Goal: Task Accomplishment & Management: Complete application form

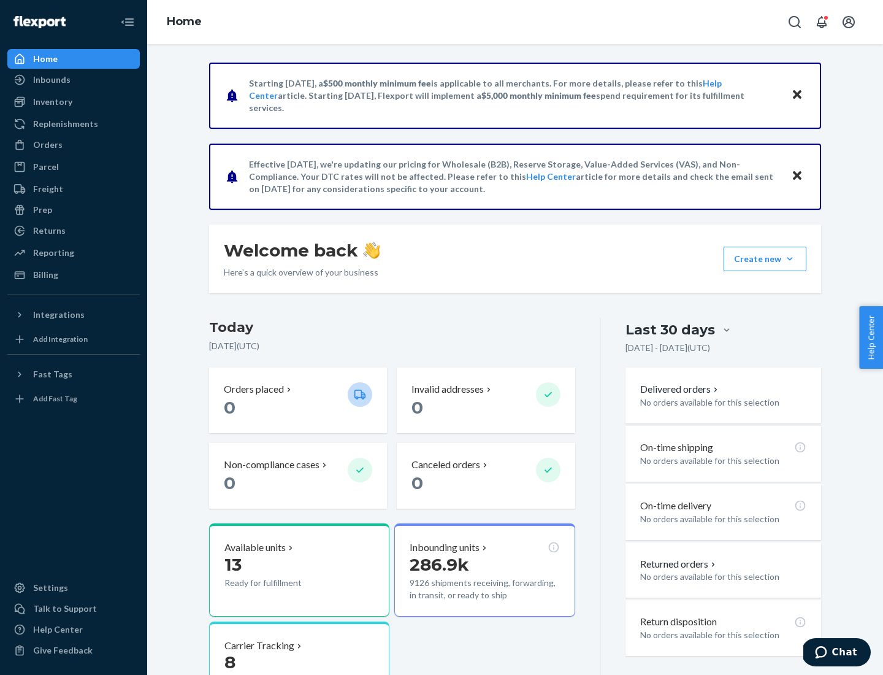
click at [790, 259] on button "Create new Create new inbound Create new order Create new product" at bounding box center [765, 259] width 83 height 25
click at [74, 80] on div "Inbounds" at bounding box center [74, 79] width 130 height 17
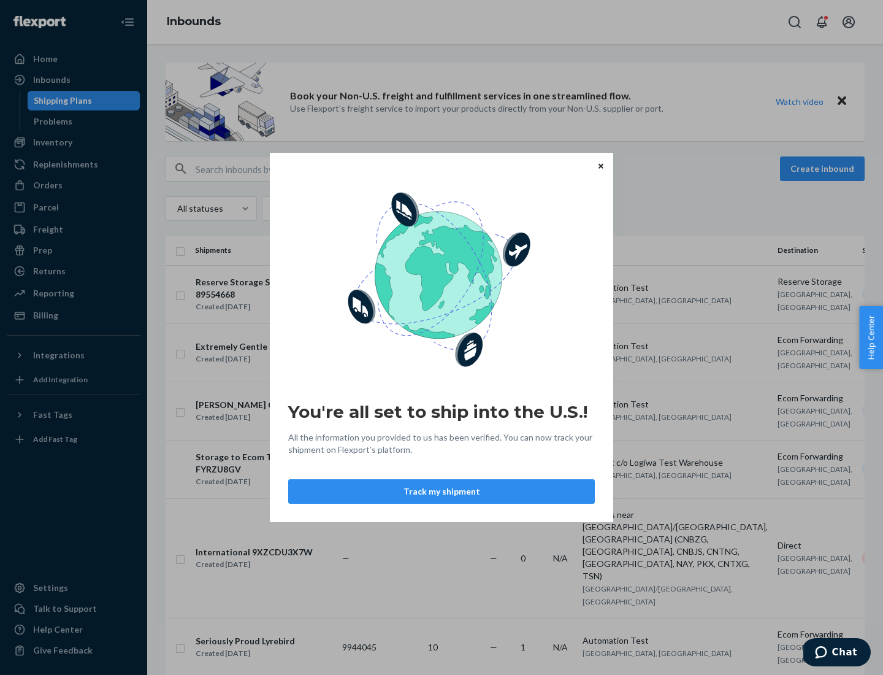
click at [442, 491] on button "Track my shipment" at bounding box center [441, 491] width 307 height 25
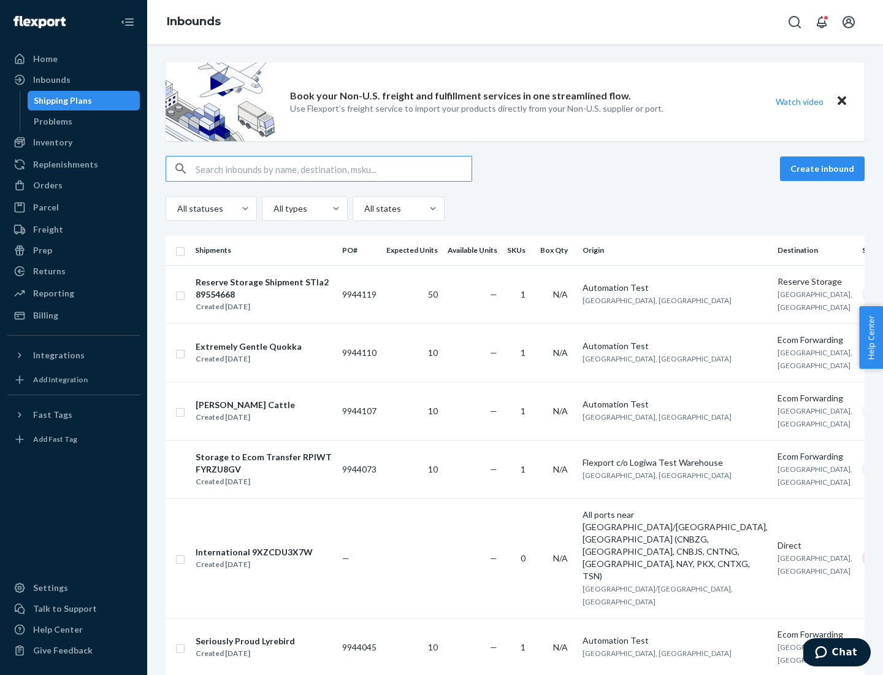
click at [824, 169] on button "Create inbound" at bounding box center [822, 168] width 85 height 25
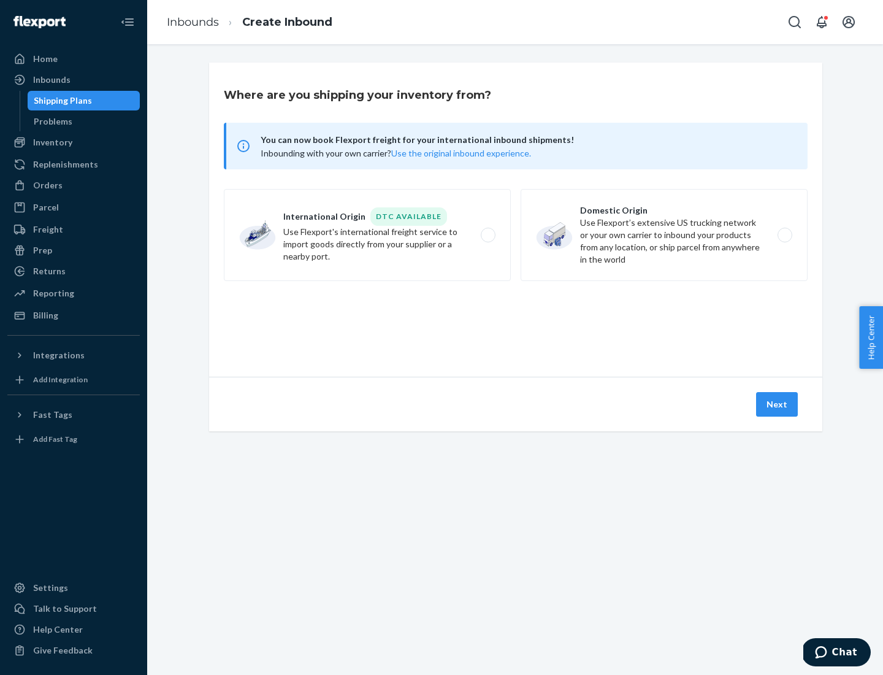
click at [367, 235] on label "International Origin DTC Available Use Flexport's international freight service…" at bounding box center [367, 235] width 287 height 92
click at [488, 235] on input "International Origin DTC Available Use Flexport's international freight service…" at bounding box center [492, 235] width 8 height 8
radio input "true"
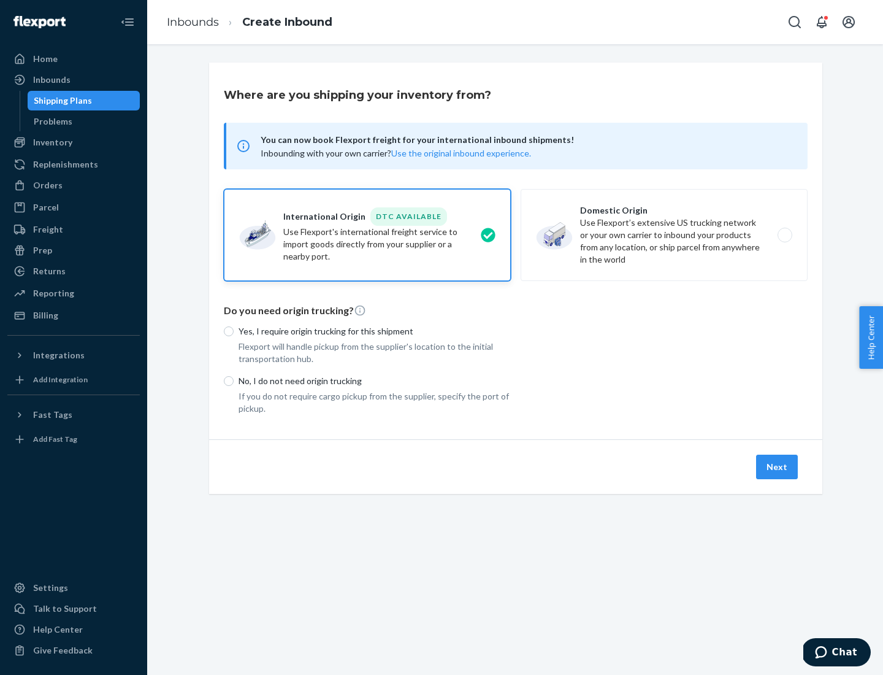
click at [375, 380] on p "No, I do not need origin trucking" at bounding box center [375, 381] width 272 height 12
click at [234, 380] on input "No, I do not need origin trucking" at bounding box center [229, 381] width 10 height 10
radio input "true"
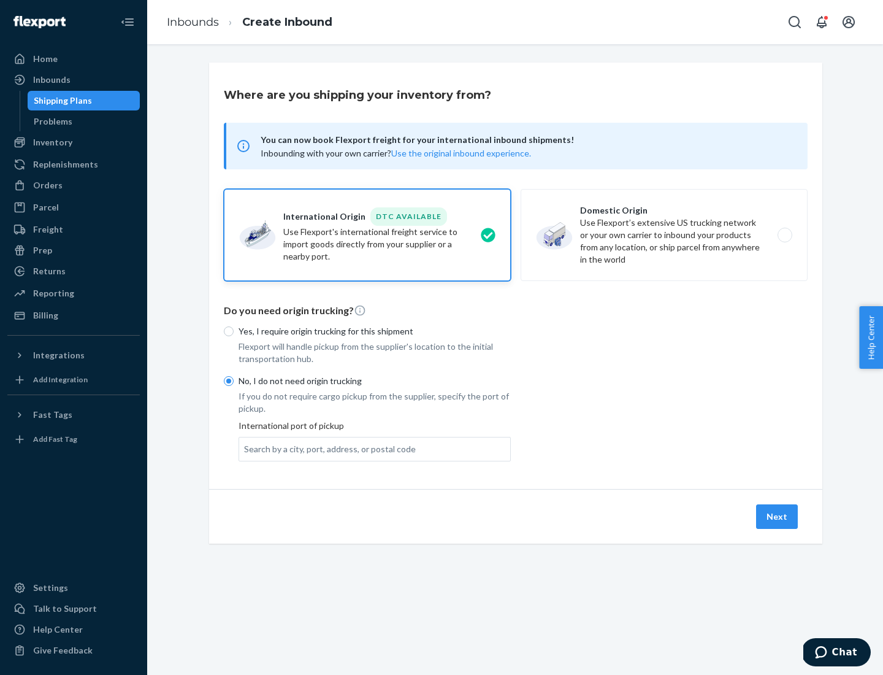
click at [327, 448] on div "Search by a city, port, address, or postal code" at bounding box center [330, 449] width 172 height 12
click at [245, 448] on input "Search by a city, port, address, or postal code" at bounding box center [244, 449] width 1 height 12
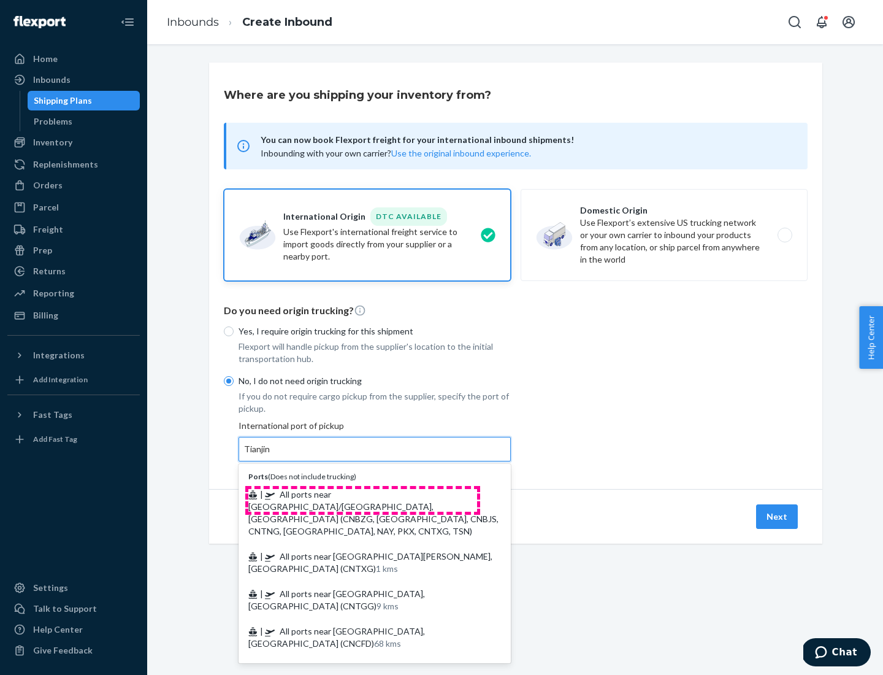
click at [362, 494] on span "| All ports near [GEOGRAPHIC_DATA]/[GEOGRAPHIC_DATA], [GEOGRAPHIC_DATA] (CNBZG,…" at bounding box center [373, 512] width 250 height 47
click at [271, 455] on input "Tianjin" at bounding box center [257, 449] width 27 height 12
type input "All ports near [GEOGRAPHIC_DATA]/[GEOGRAPHIC_DATA], [GEOGRAPHIC_DATA] (CNBZG, […"
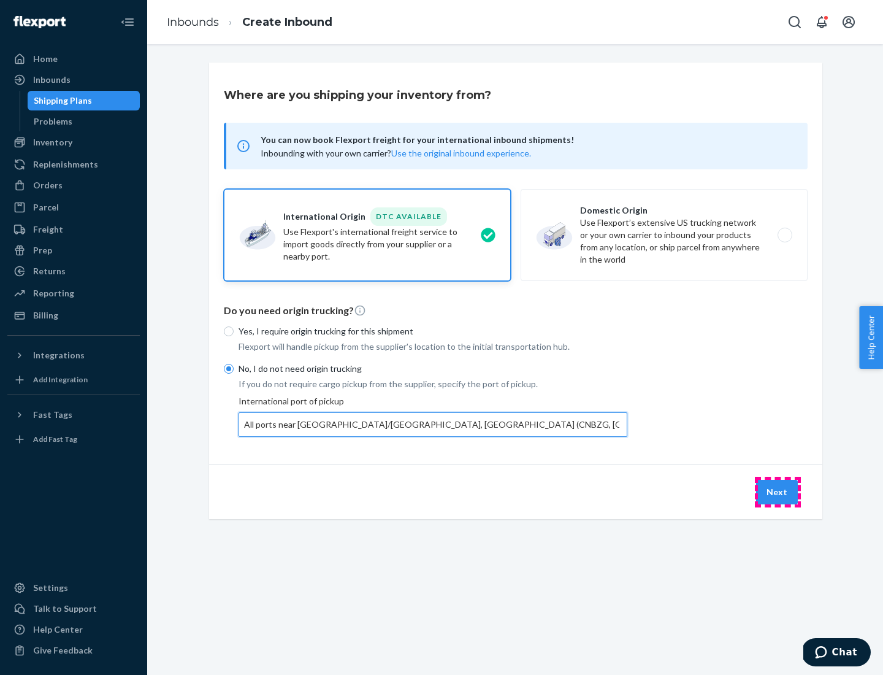
click at [778, 491] on button "Next" at bounding box center [777, 492] width 42 height 25
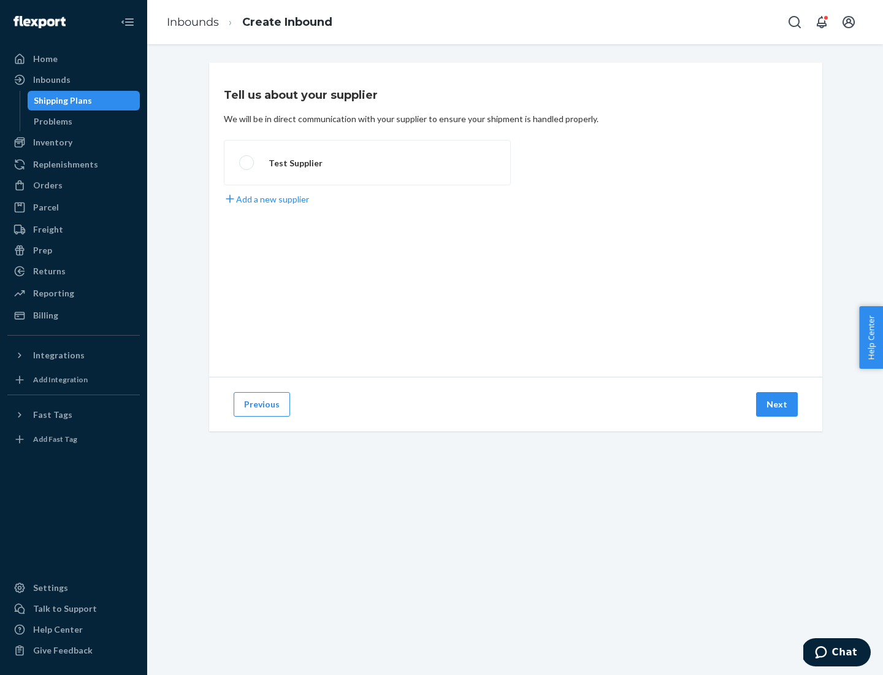
click at [367, 163] on label "Test Supplier" at bounding box center [367, 162] width 287 height 45
click at [247, 163] on input "Test Supplier" at bounding box center [243, 163] width 8 height 8
radio input "true"
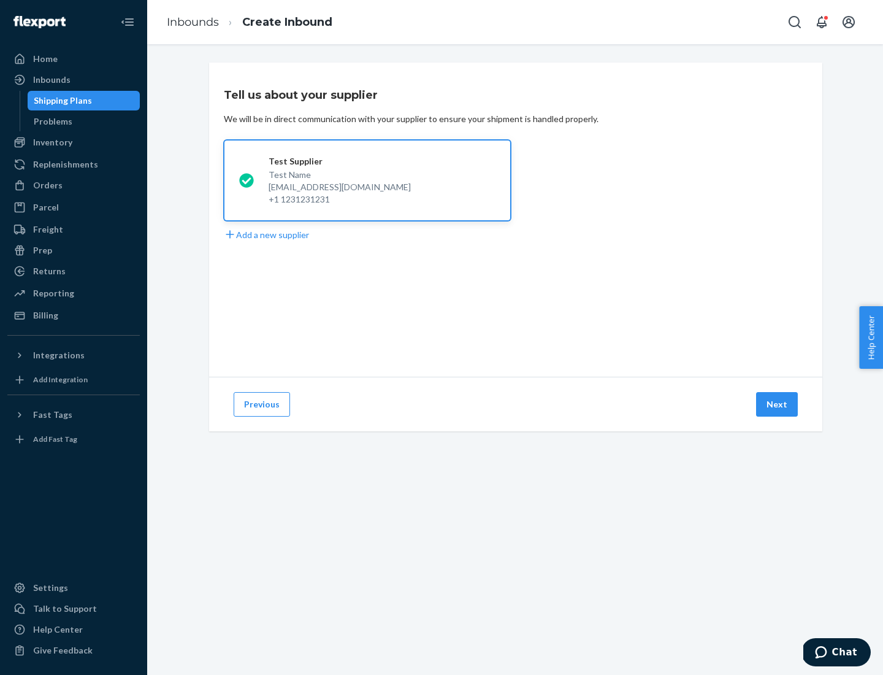
click at [778, 404] on button "Next" at bounding box center [777, 404] width 42 height 25
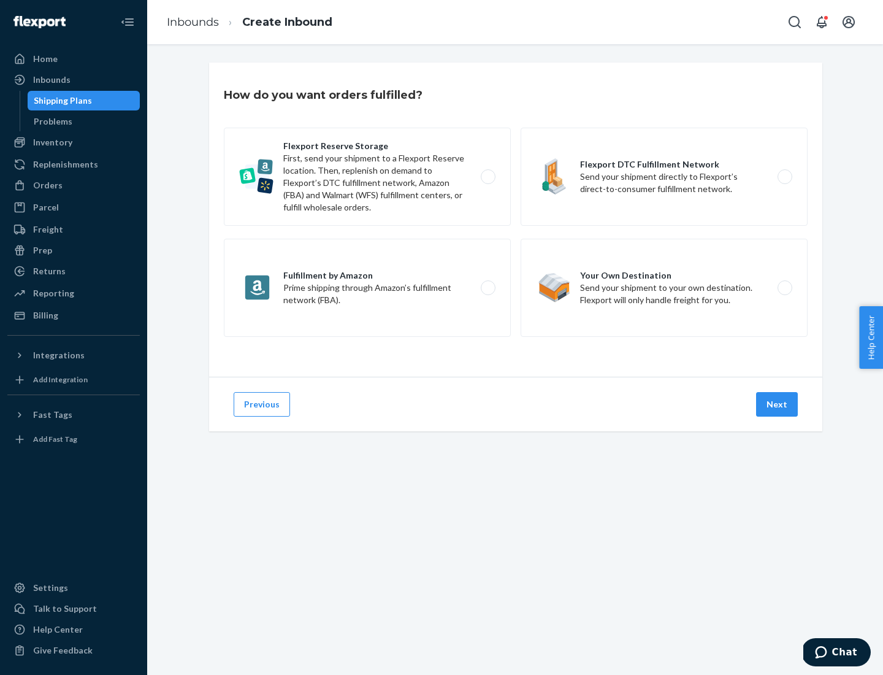
click at [367, 177] on label "Flexport Reserve Storage First, send your shipment to a Flexport Reserve locati…" at bounding box center [367, 177] width 287 height 98
click at [488, 177] on input "Flexport Reserve Storage First, send your shipment to a Flexport Reserve locati…" at bounding box center [492, 177] width 8 height 8
radio input "true"
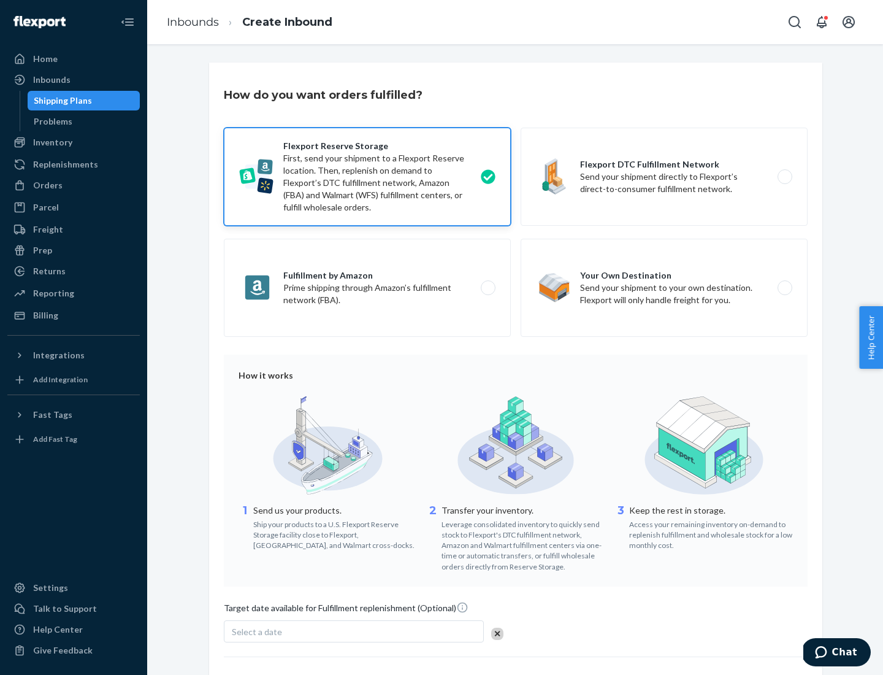
scroll to position [101, 0]
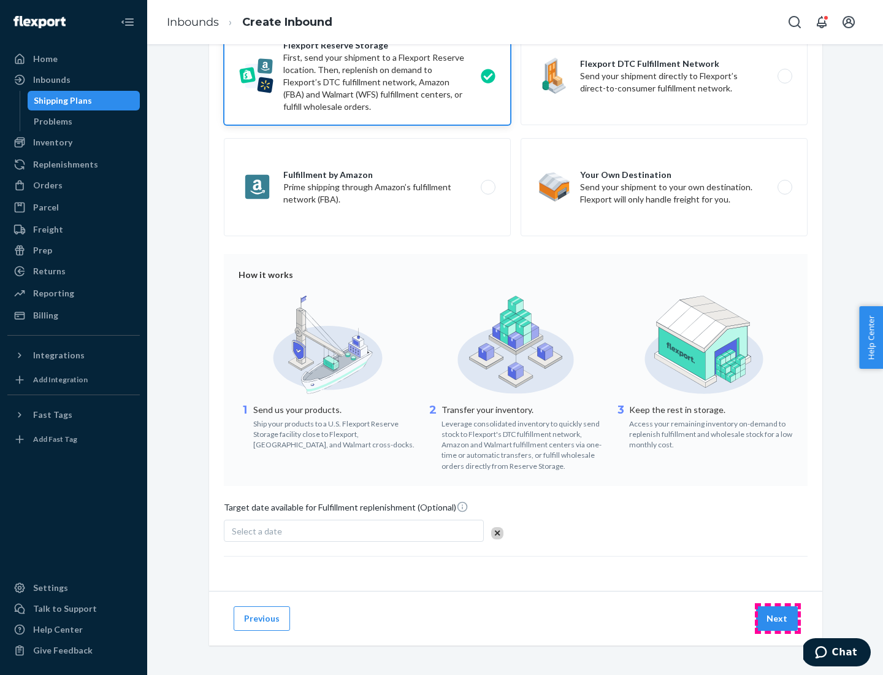
click at [778, 618] on button "Next" at bounding box center [777, 618] width 42 height 25
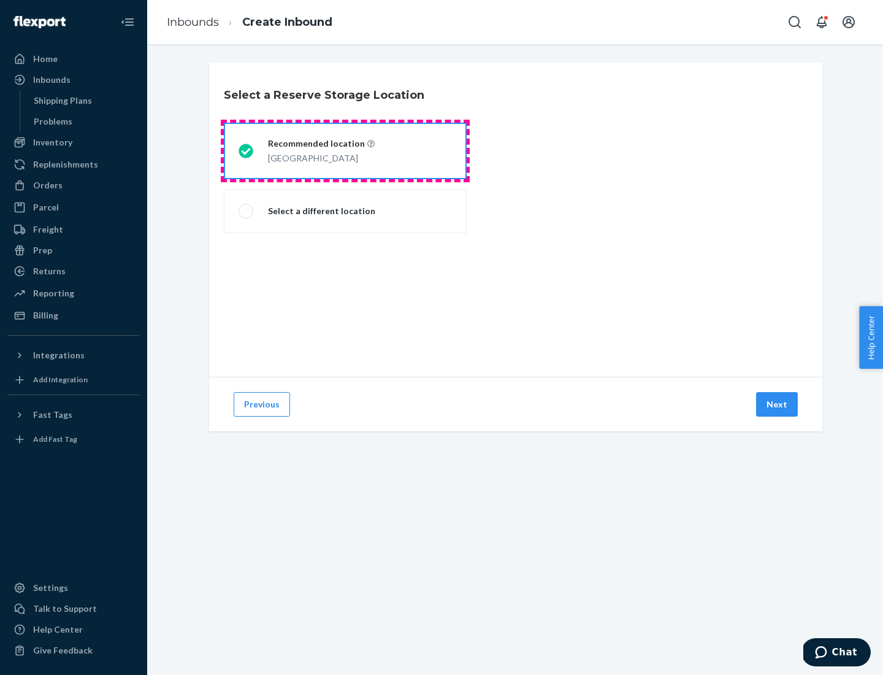
click at [345, 151] on div "[GEOGRAPHIC_DATA]" at bounding box center [321, 157] width 107 height 15
click at [247, 151] on input "Recommended location [GEOGRAPHIC_DATA]" at bounding box center [243, 151] width 8 height 8
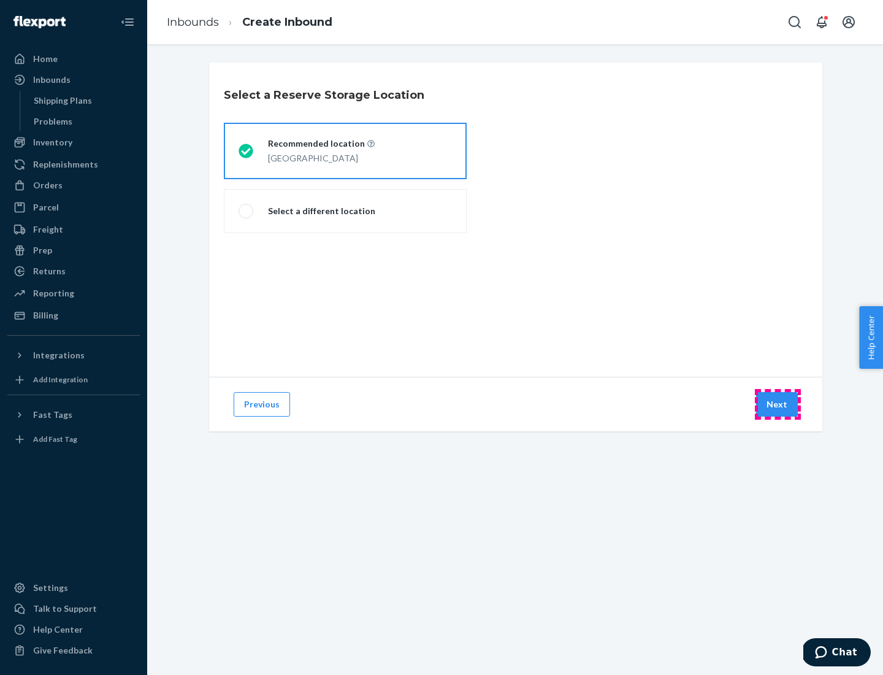
click at [778, 404] on button "Next" at bounding box center [777, 404] width 42 height 25
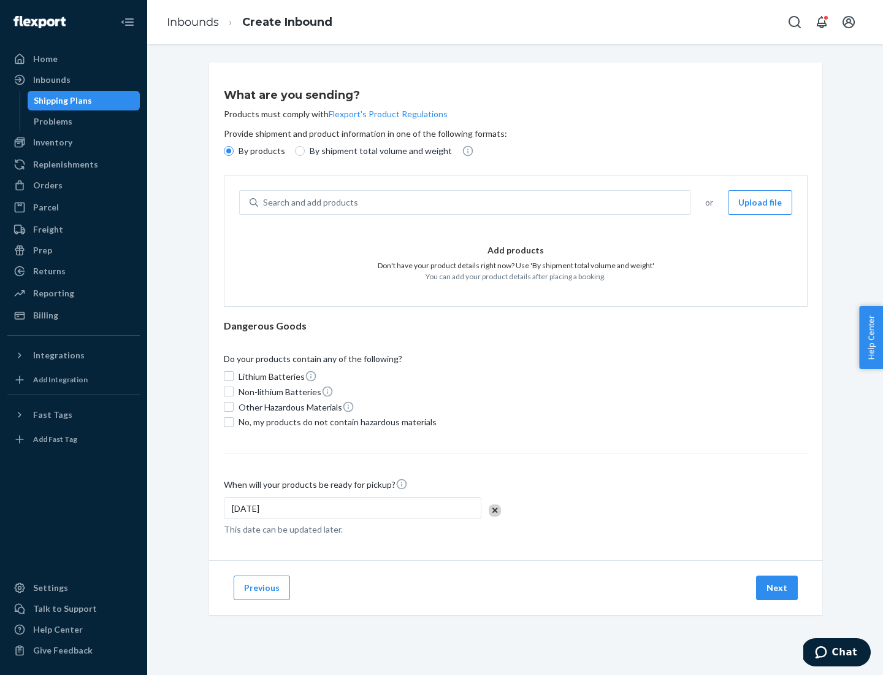
click at [475, 202] on div "Search and add products" at bounding box center [474, 202] width 432 height 22
click at [264, 202] on input "Search and add products" at bounding box center [263, 202] width 1 height 12
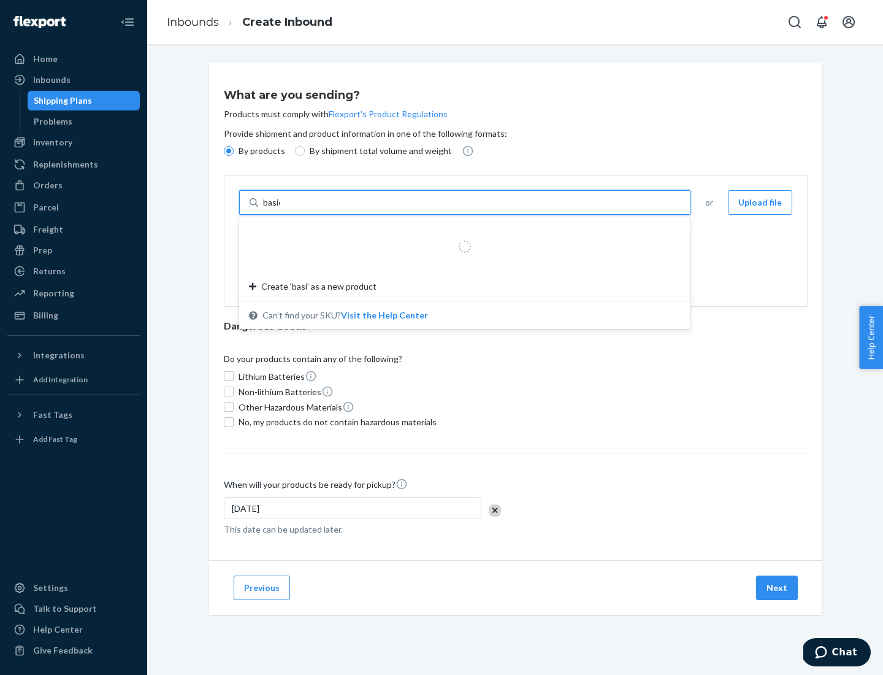
type input "basic"
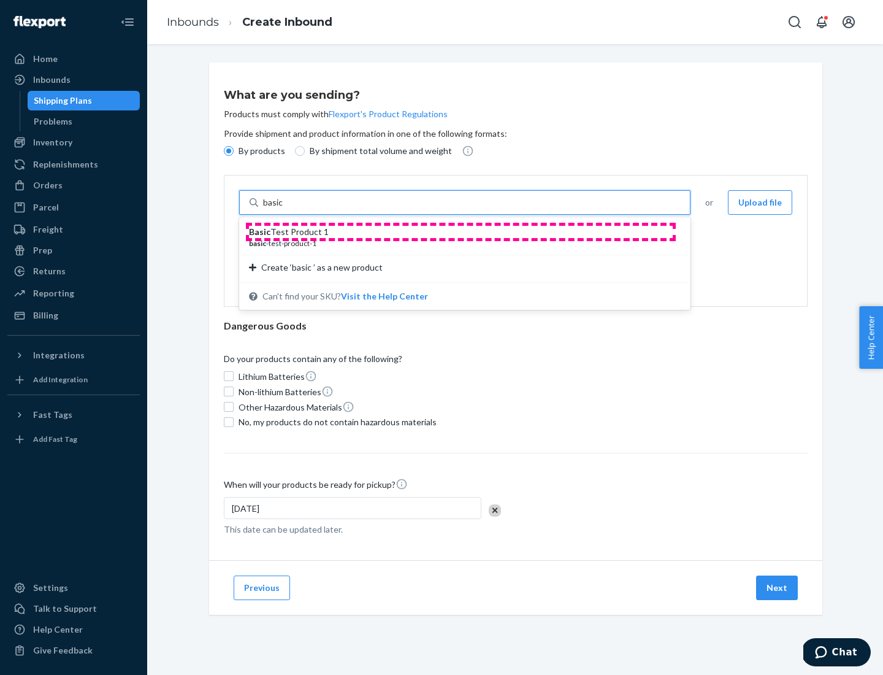
click at [461, 232] on div "Basic Test Product 1" at bounding box center [460, 232] width 422 height 12
click at [285, 209] on input "basic" at bounding box center [274, 202] width 22 height 12
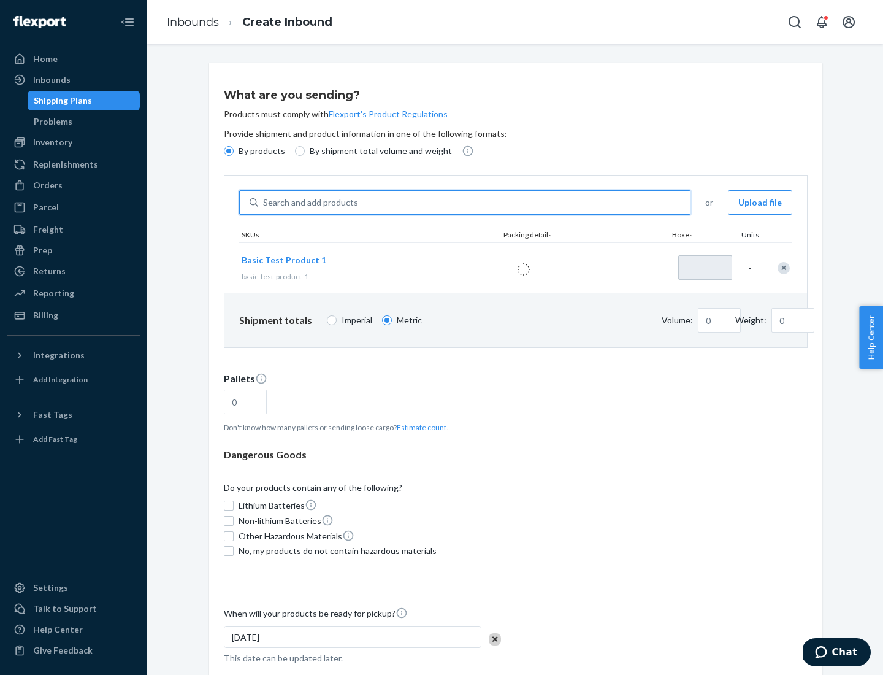
type input "1"
type input "1.09"
type input "3.27"
type input "3"
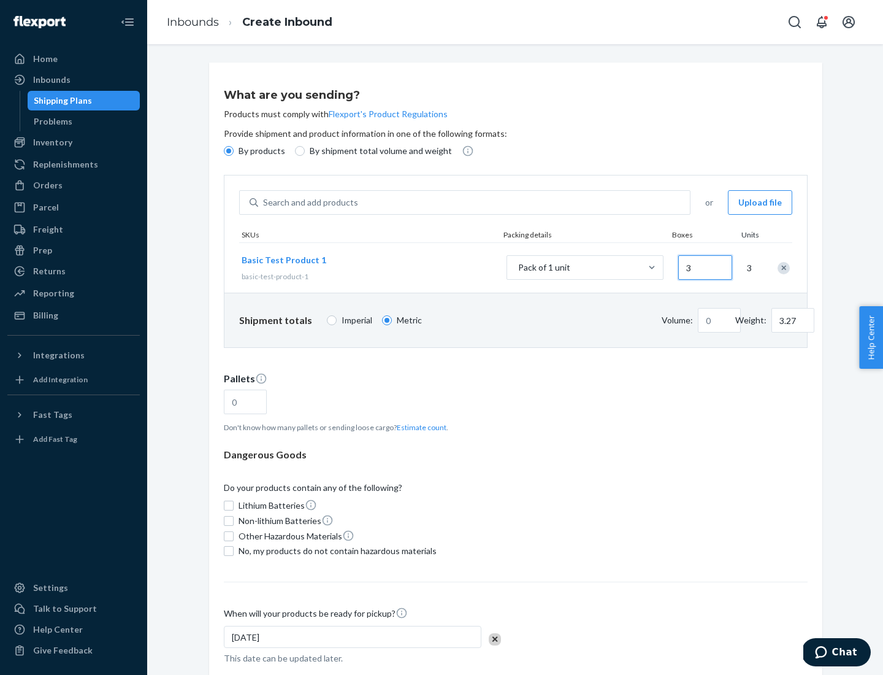
type input "0.01"
type input "32.66"
type input "30"
type input "0.07"
type input "326.59"
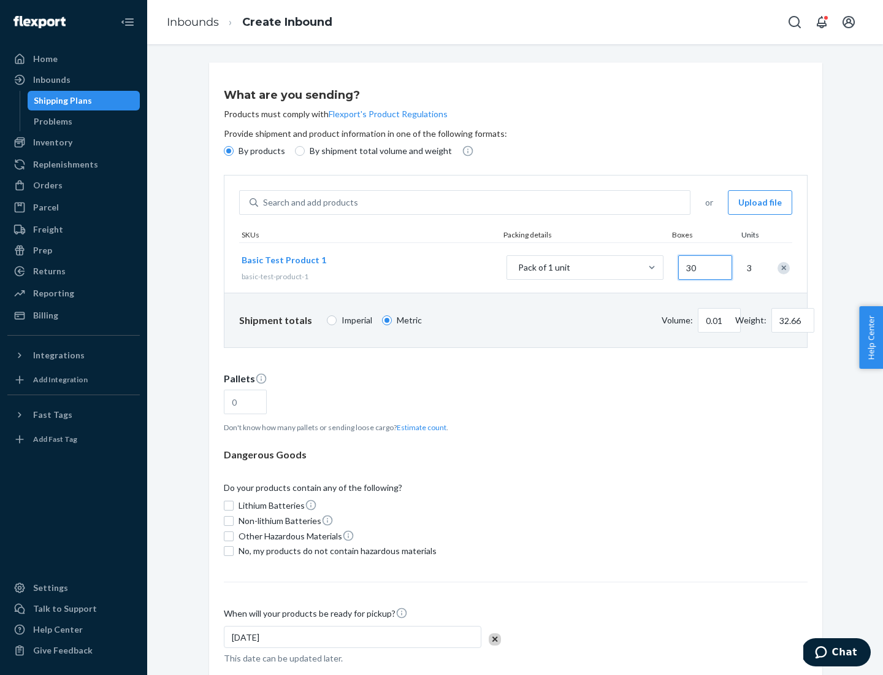
type input "300"
type input "0.68"
type input "3265.86"
type input "3000"
type input "1.09"
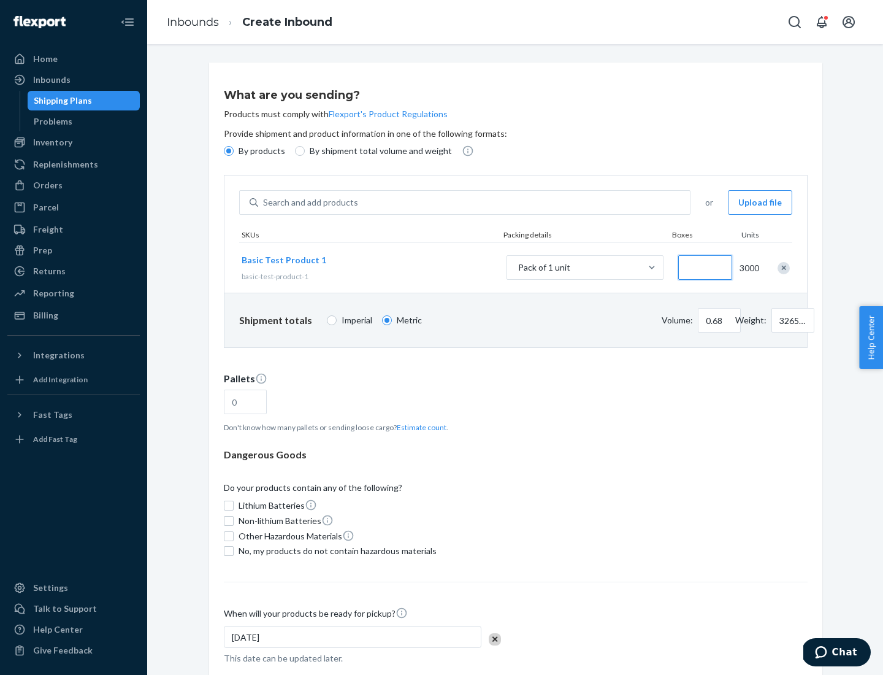
type input "1"
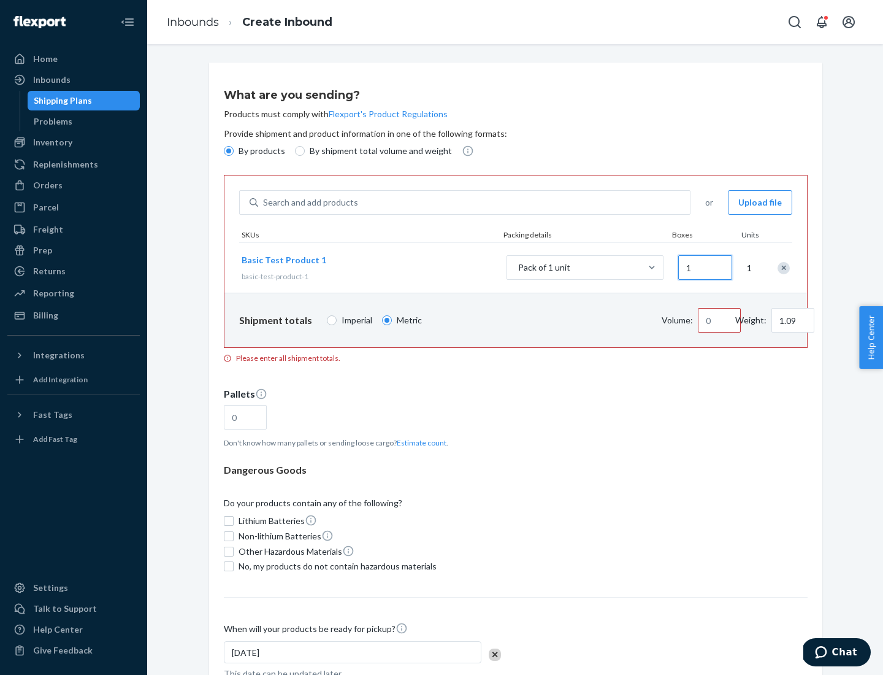
type input "10.89"
type input "10"
type input "0.02"
type input "108.86"
type input "100"
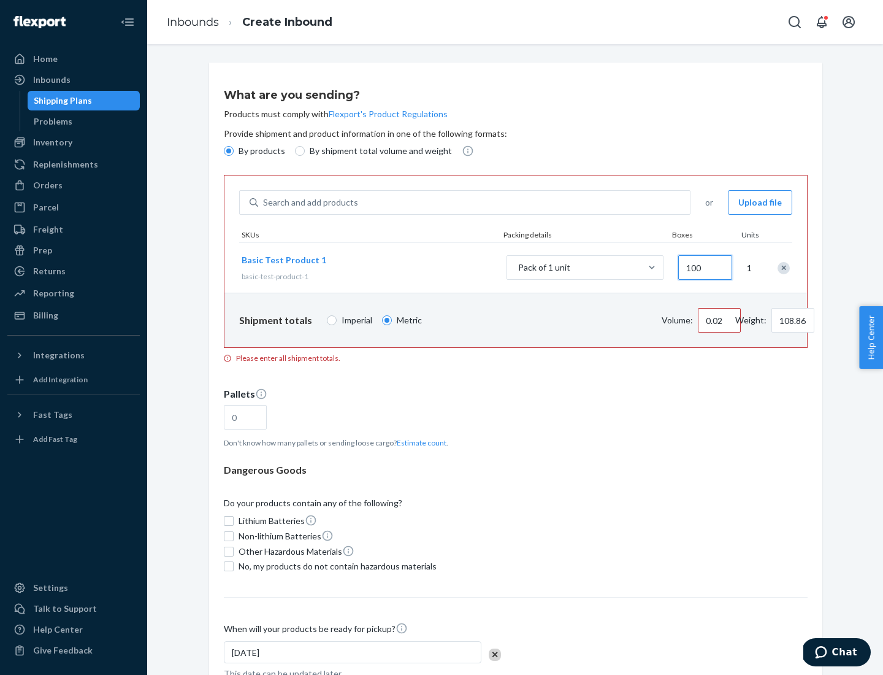
type input "0.23"
type input "1088.62"
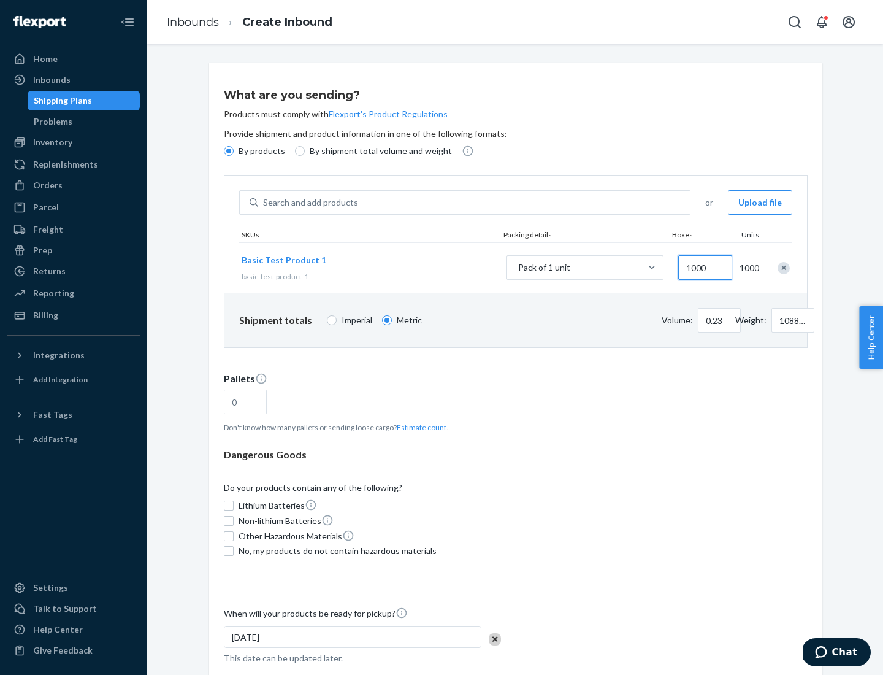
scroll to position [42, 0]
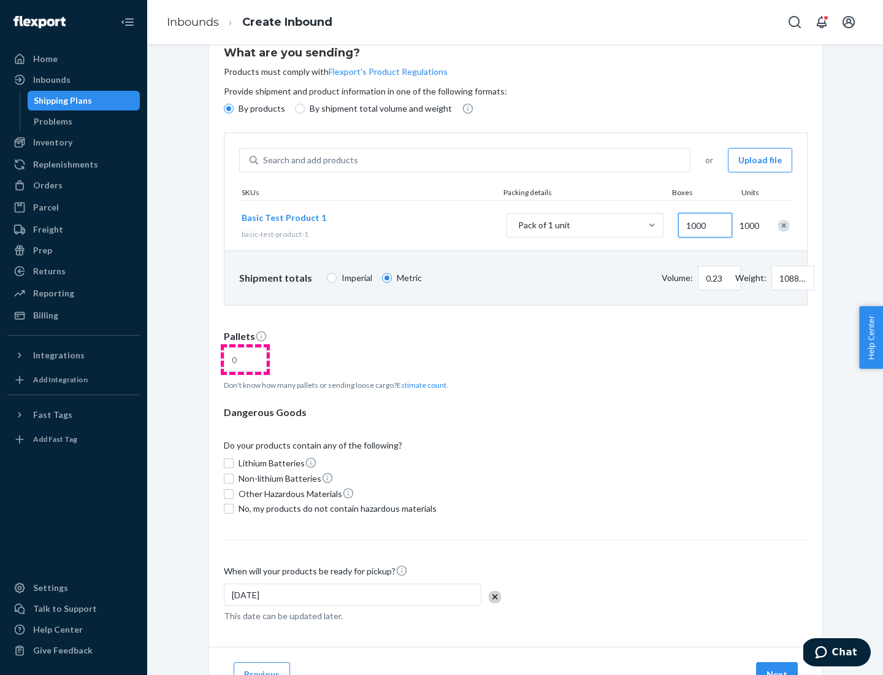
type input "1000"
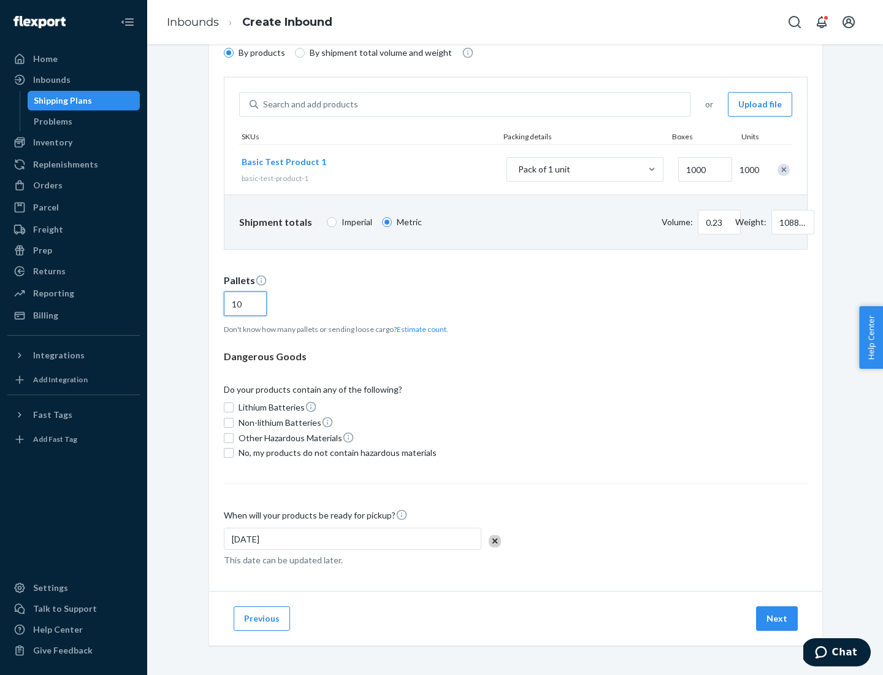
type input "10"
click at [335, 453] on span "No, my products do not contain hazardous materials" at bounding box center [338, 452] width 198 height 12
click at [234, 453] on input "No, my products do not contain hazardous materials" at bounding box center [229, 453] width 10 height 10
checkbox input "true"
click at [778, 618] on button "Next" at bounding box center [777, 618] width 42 height 25
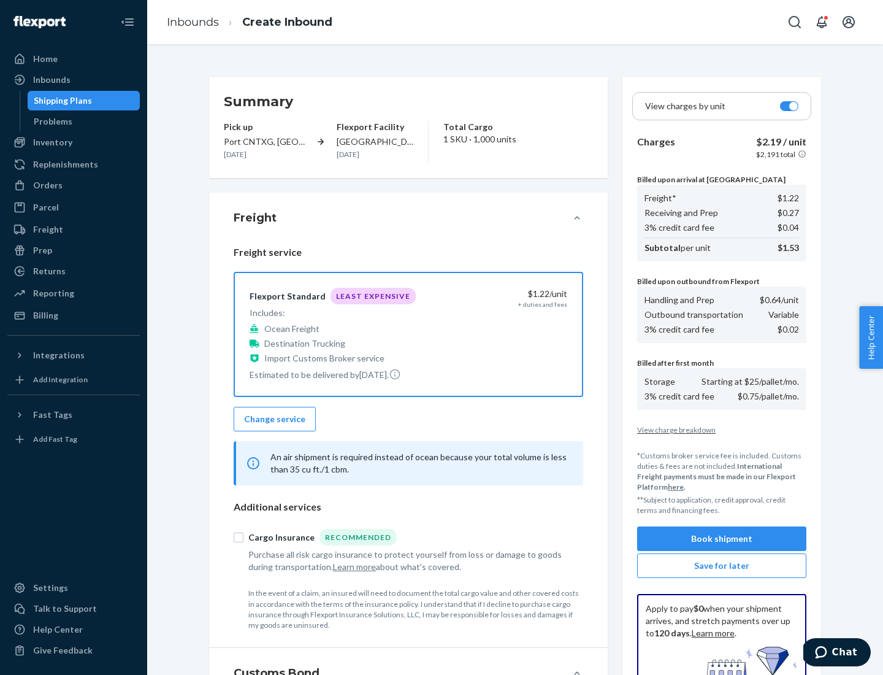
scroll to position [179, 0]
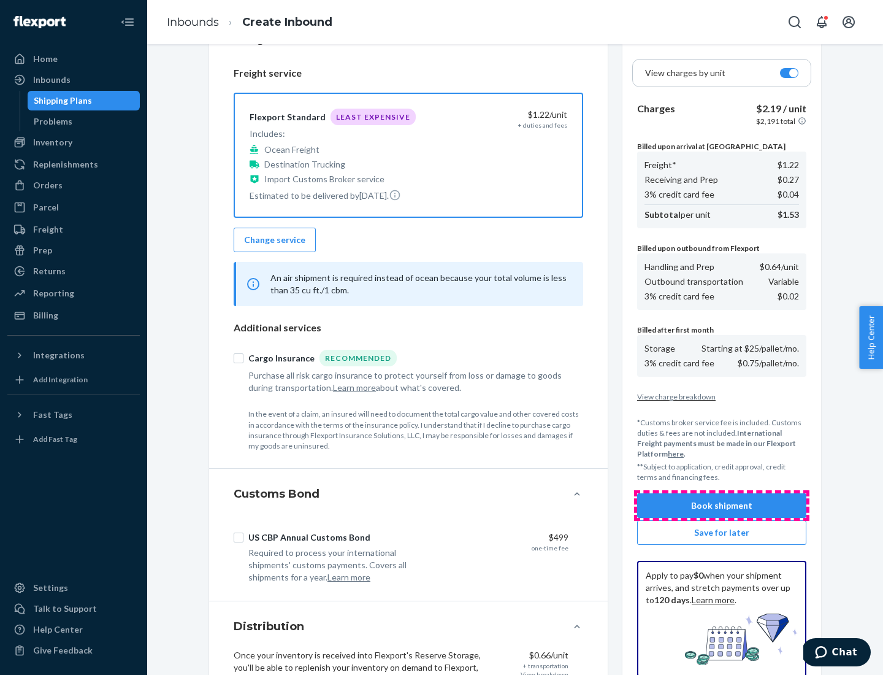
click at [722, 505] on button "Book shipment" at bounding box center [721, 505] width 169 height 25
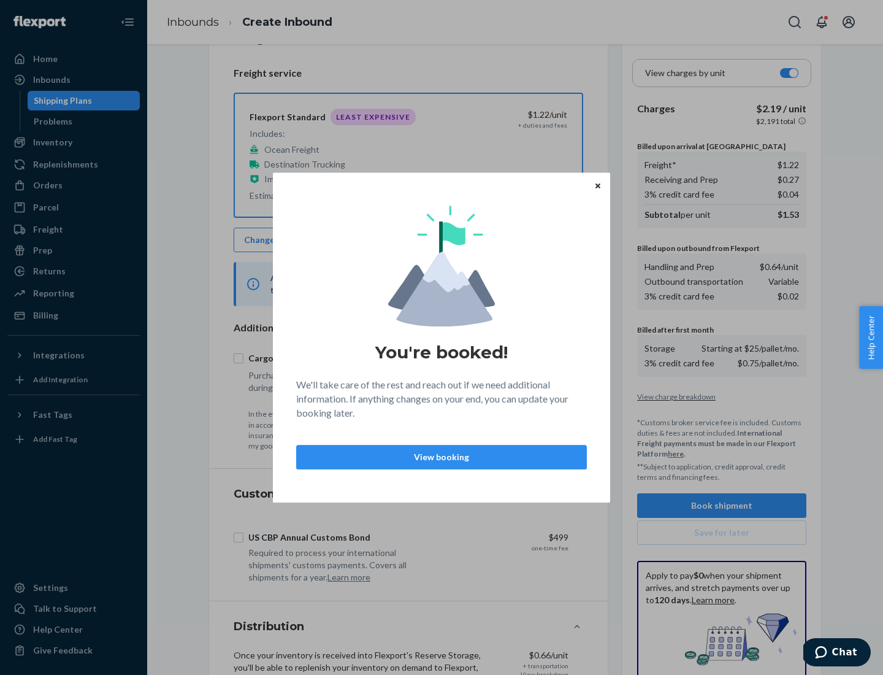
click at [442, 456] on p "View booking" at bounding box center [442, 457] width 270 height 12
